Goal: Task Accomplishment & Management: Manage account settings

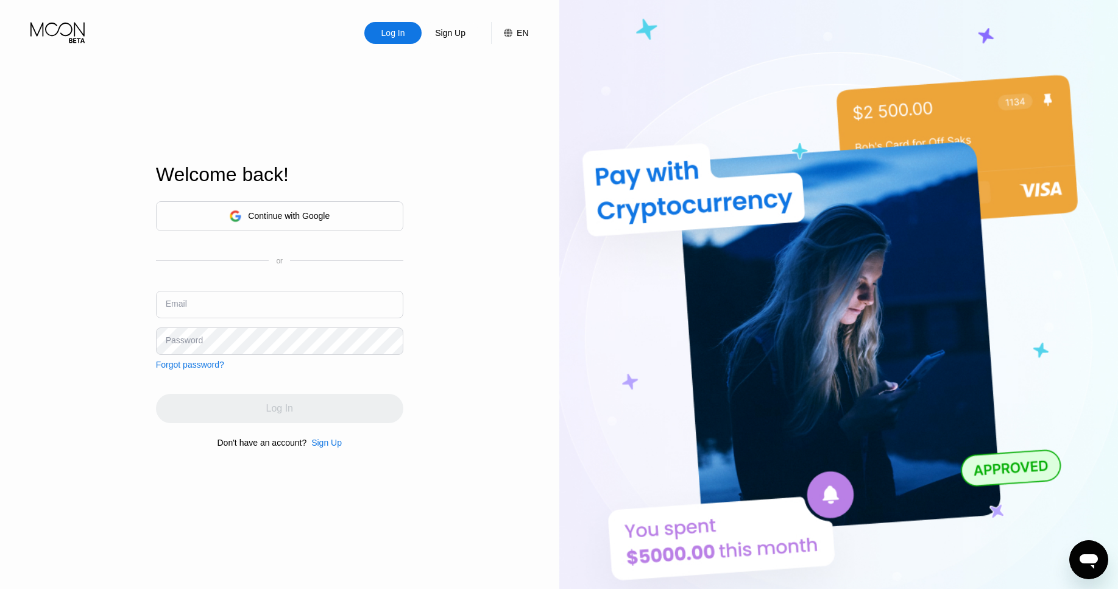
click at [299, 227] on div "Continue with Google" at bounding box center [279, 216] width 247 height 30
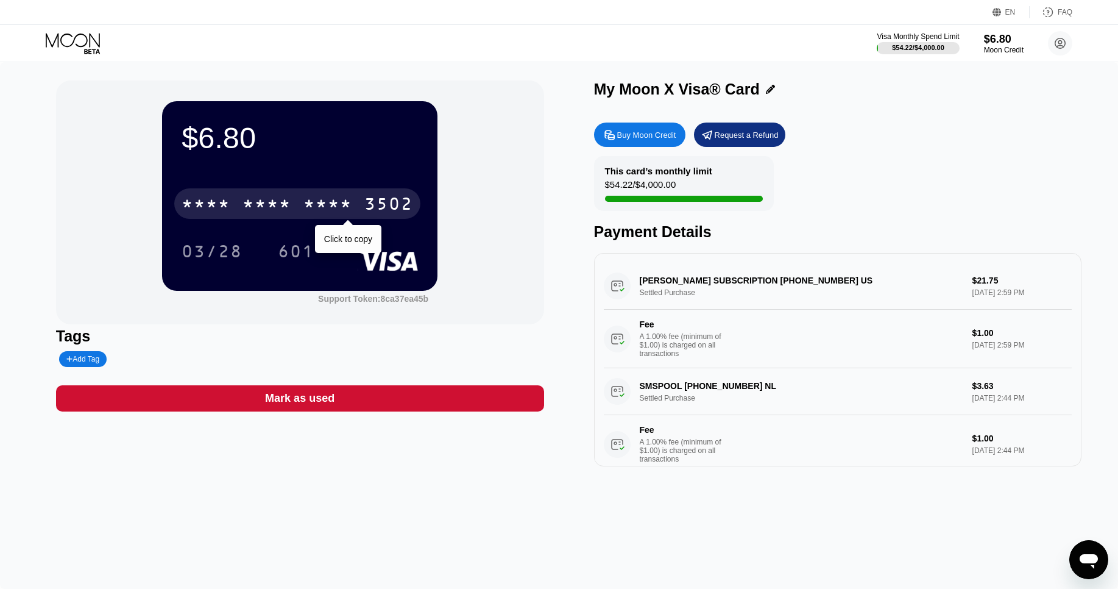
click at [252, 201] on div "* * * *" at bounding box center [266, 205] width 49 height 19
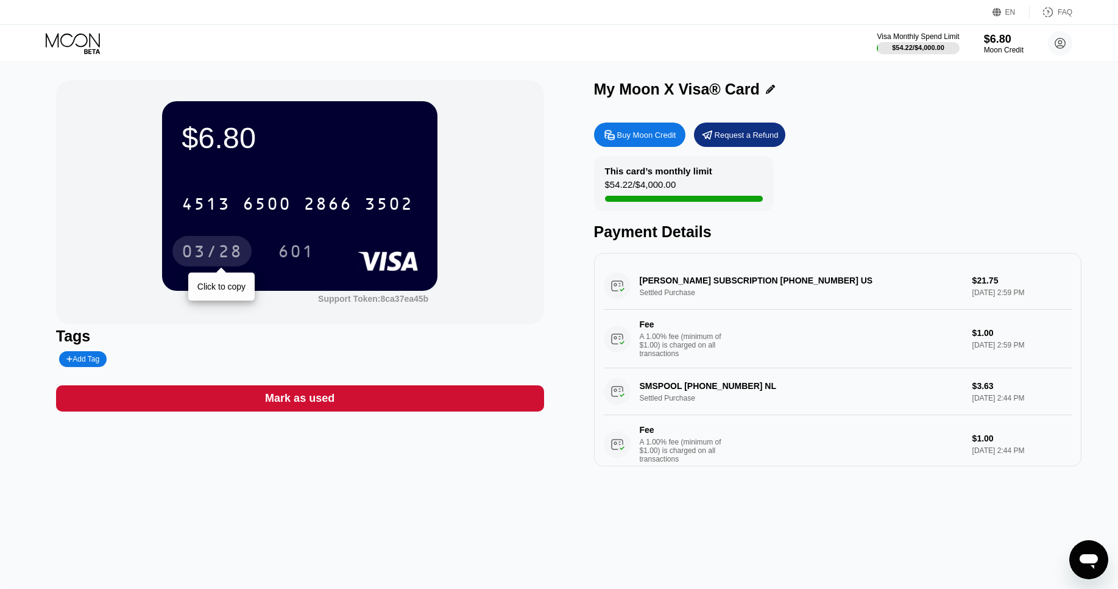
click at [216, 245] on div "03/28" at bounding box center [212, 252] width 61 height 19
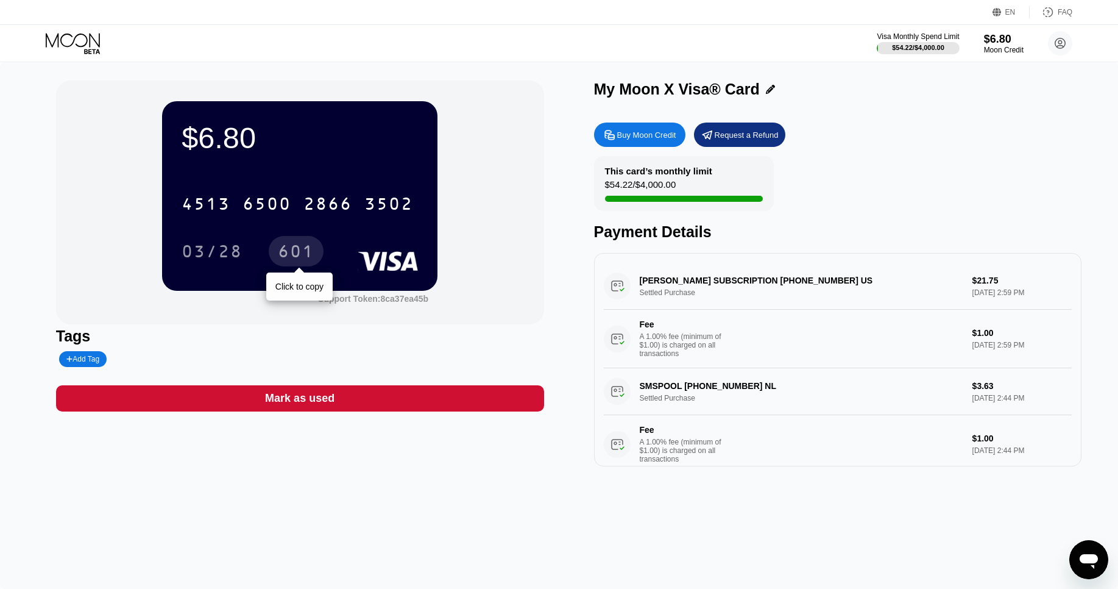
click at [290, 253] on div "601" at bounding box center [296, 252] width 37 height 19
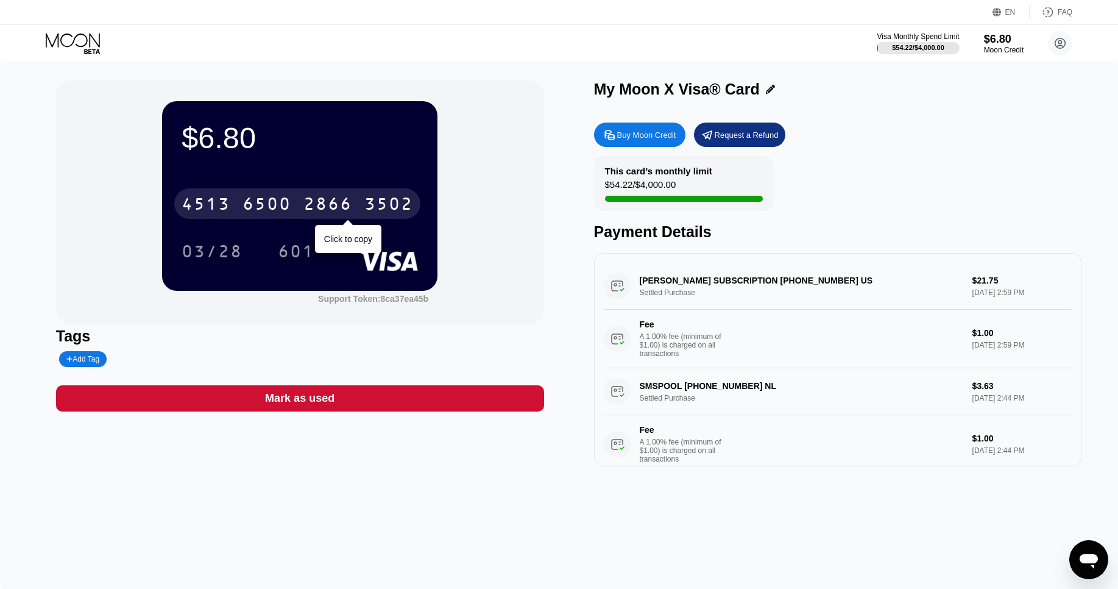
click at [241, 204] on div "4513 6500 2866 3502" at bounding box center [297, 203] width 246 height 30
